Goal: Task Accomplishment & Management: Complete application form

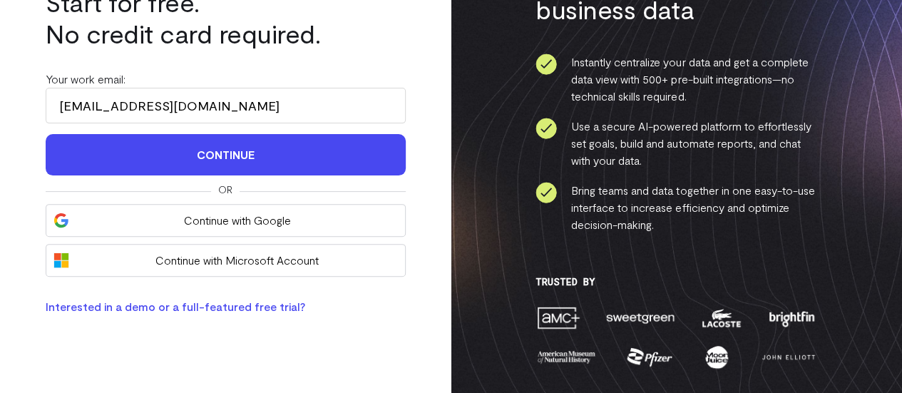
scroll to position [143, 0]
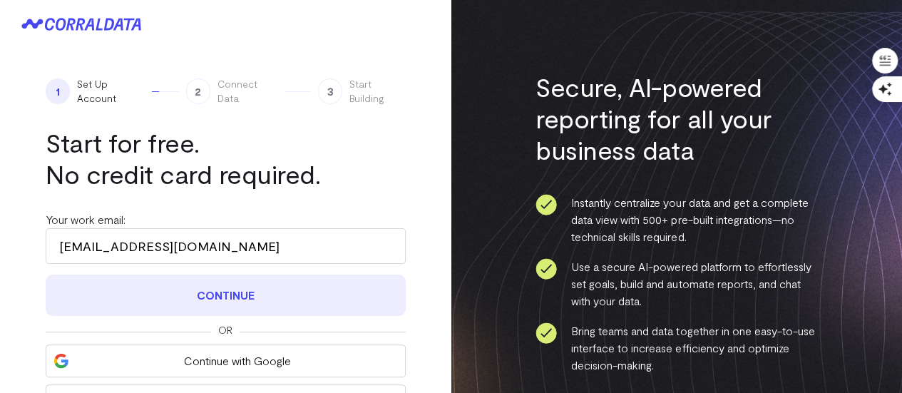
click at [274, 293] on button "Continue" at bounding box center [226, 295] width 360 height 41
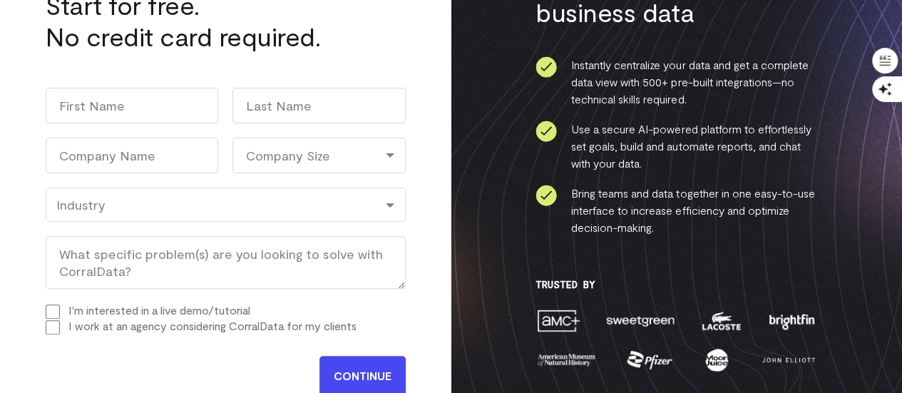
scroll to position [143, 0]
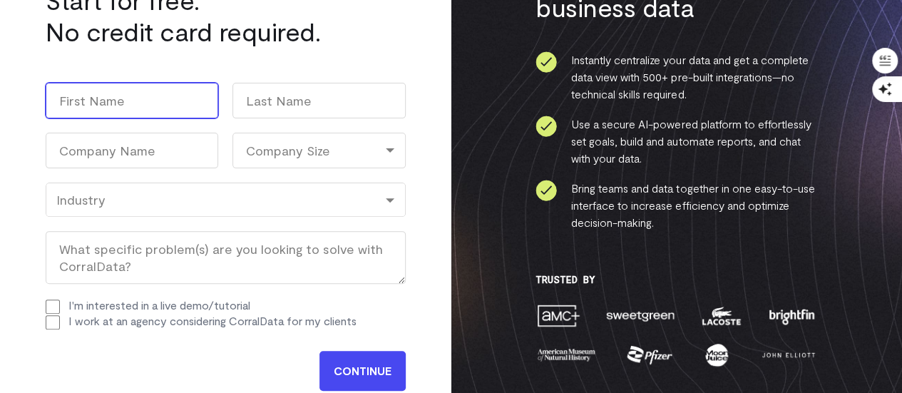
click at [171, 103] on input "First" at bounding box center [132, 101] width 173 height 36
type input "Lakshmikar"
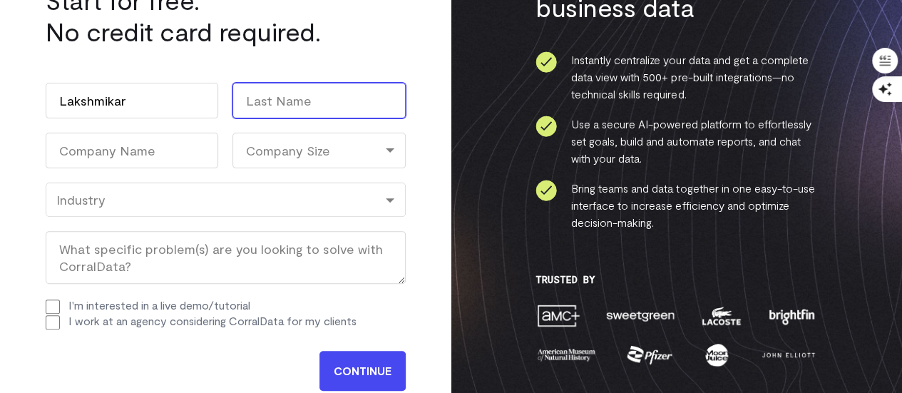
type input "Karimireddy"
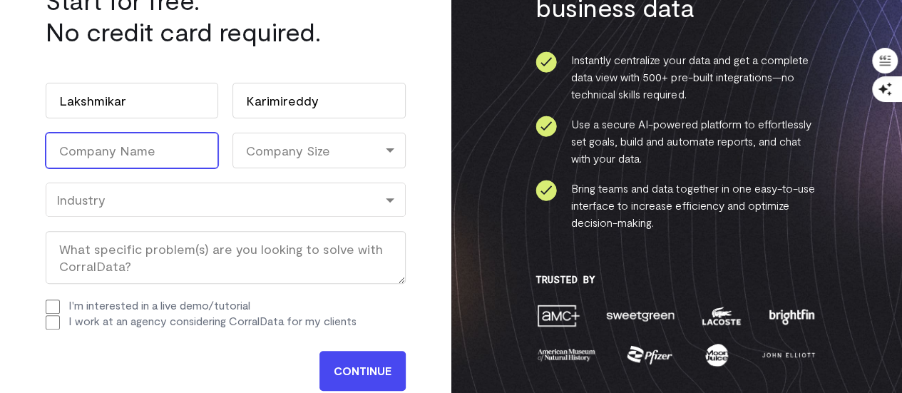
type input "voxai"
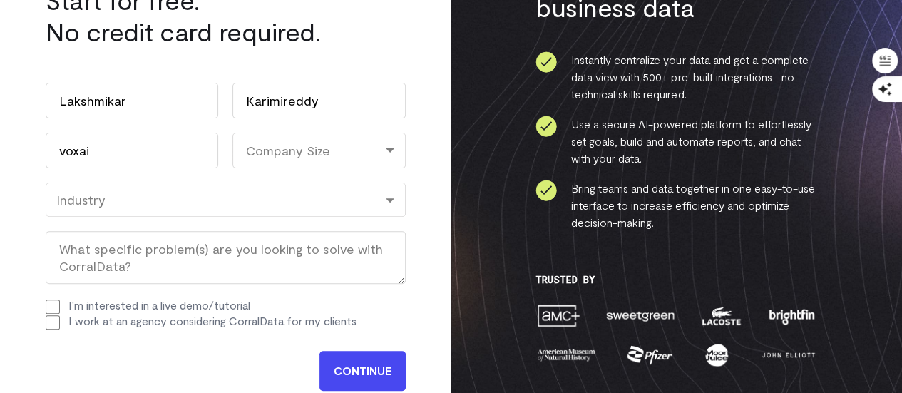
click at [303, 151] on div "Company Size" at bounding box center [319, 151] width 173 height 36
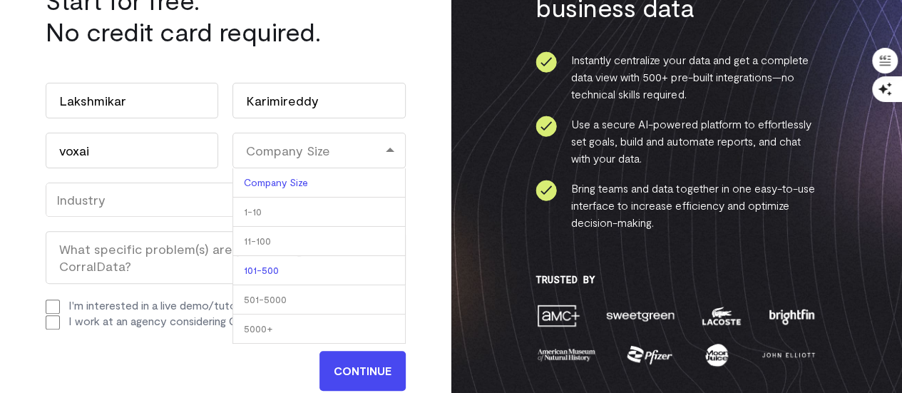
click at [275, 270] on li "101-500" at bounding box center [319, 270] width 173 height 29
select select "101-500"
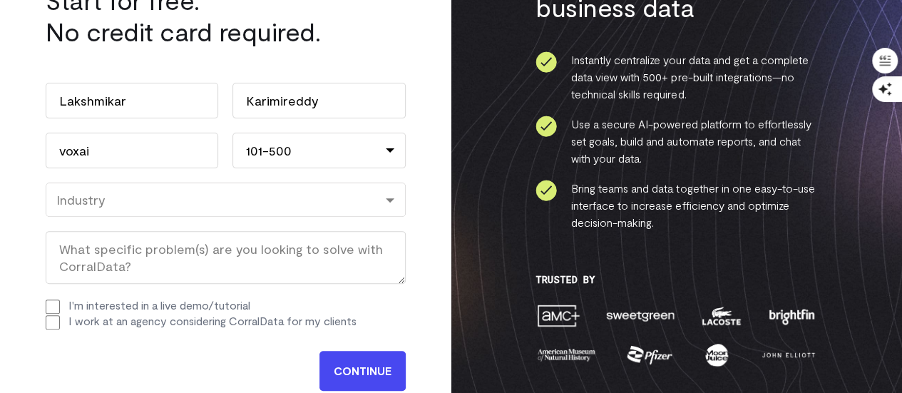
click at [141, 207] on div "Industry" at bounding box center [226, 200] width 360 height 34
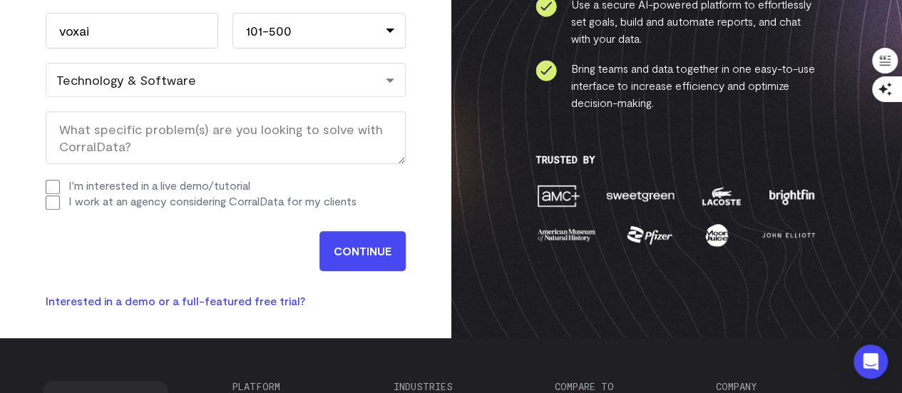
scroll to position [285, 0]
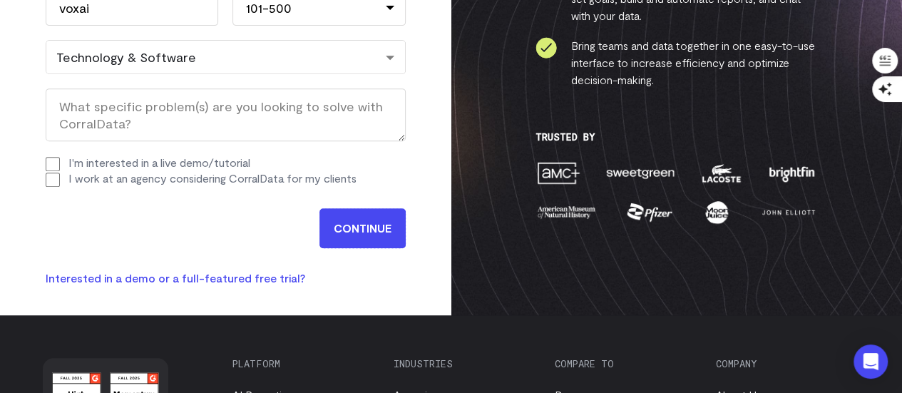
click at [375, 230] on input "CONTINUE" at bounding box center [363, 228] width 86 height 40
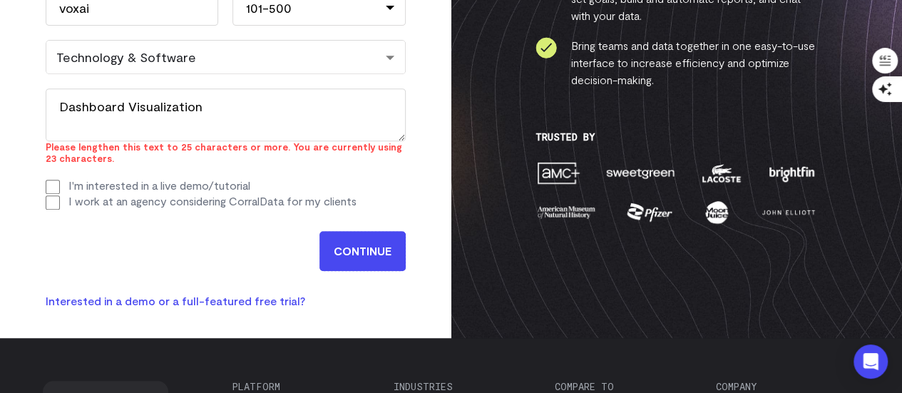
click at [385, 248] on input "CONTINUE" at bounding box center [363, 251] width 86 height 40
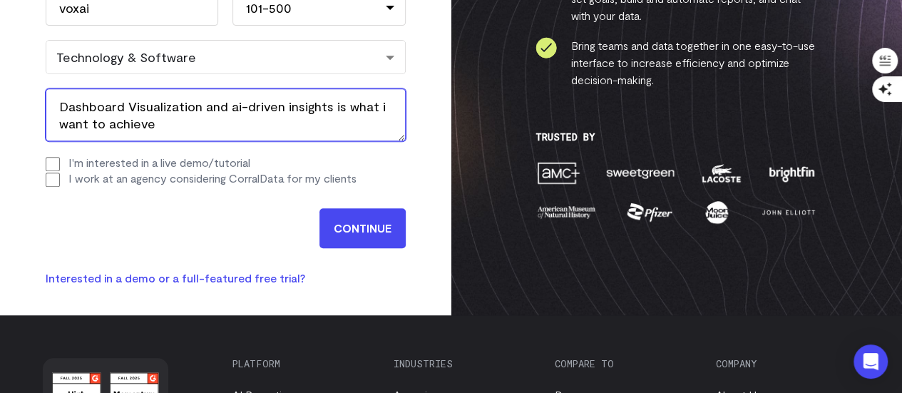
type textarea "Dashboard Visualization and ai-driven insights is what i want to achieve"
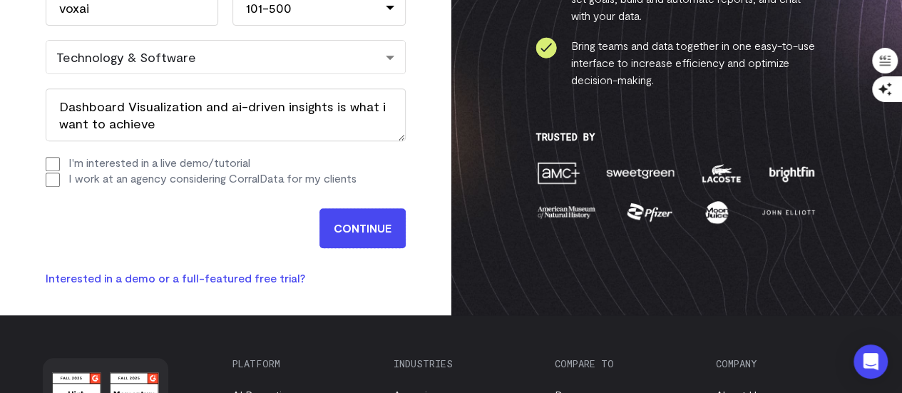
click at [354, 222] on input "CONTINUE" at bounding box center [363, 228] width 86 height 40
